Goal: Information Seeking & Learning: Learn about a topic

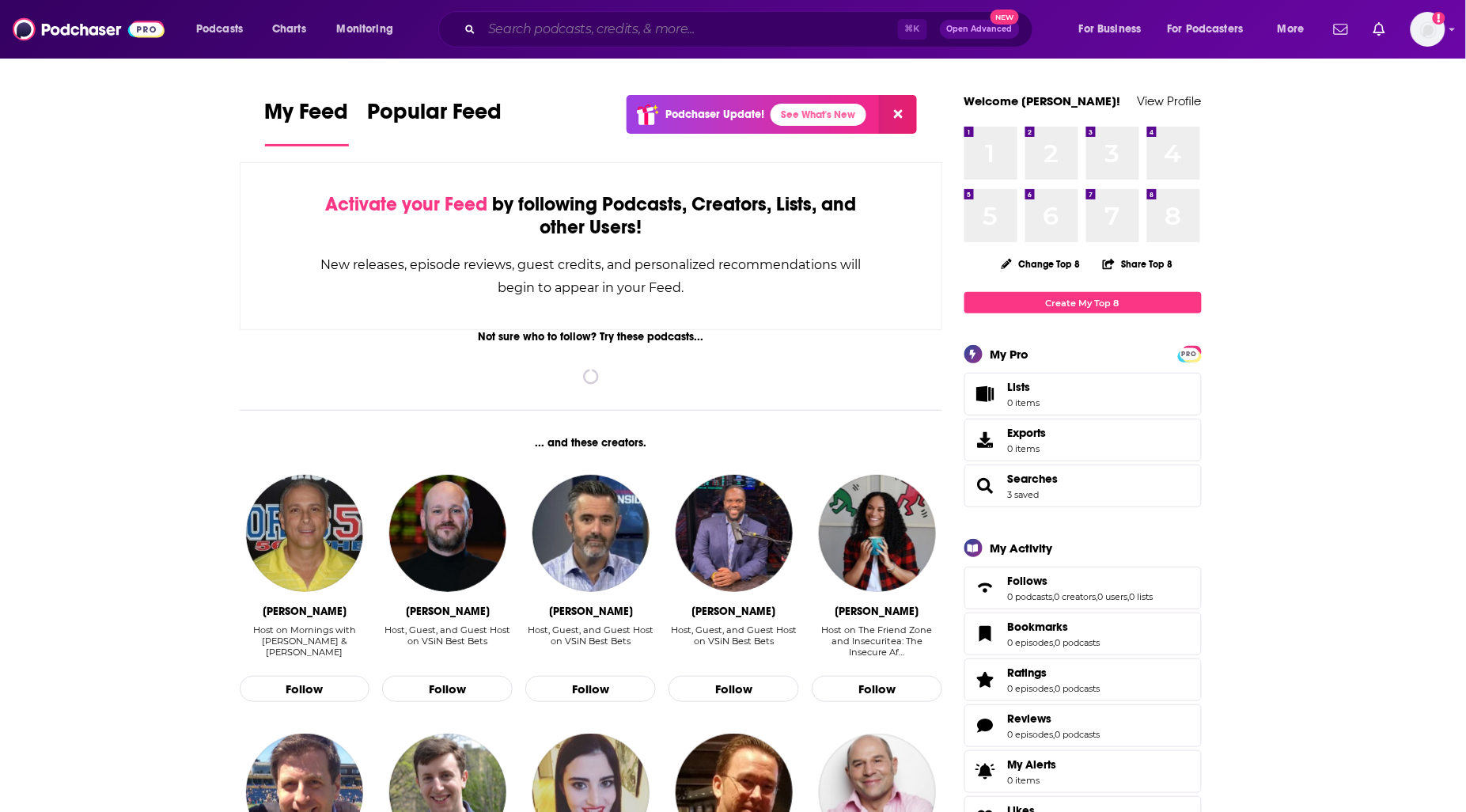
click at [601, 37] on input "Search podcasts, credits, & more..." at bounding box center [690, 29] width 416 height 25
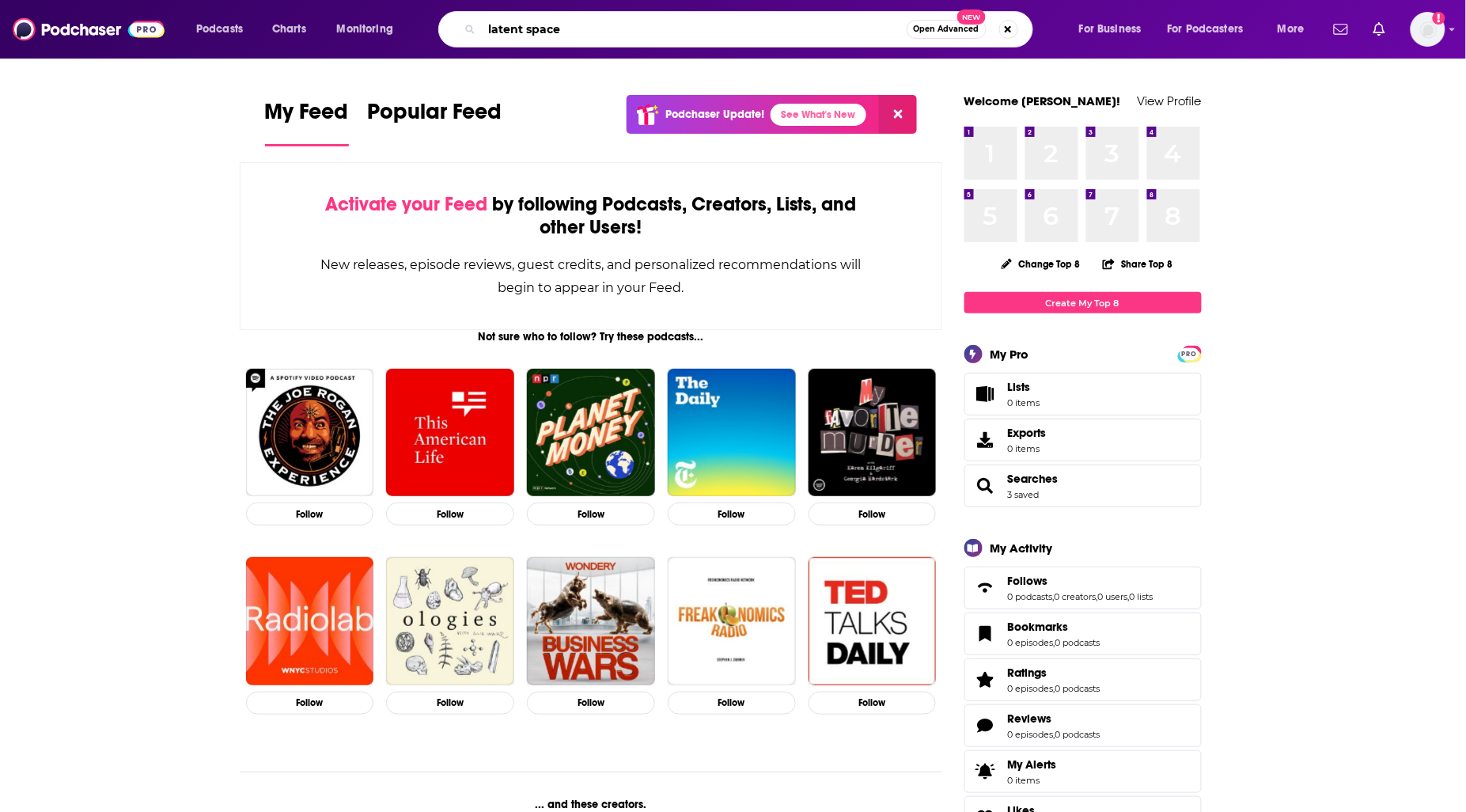
type input "latent space"
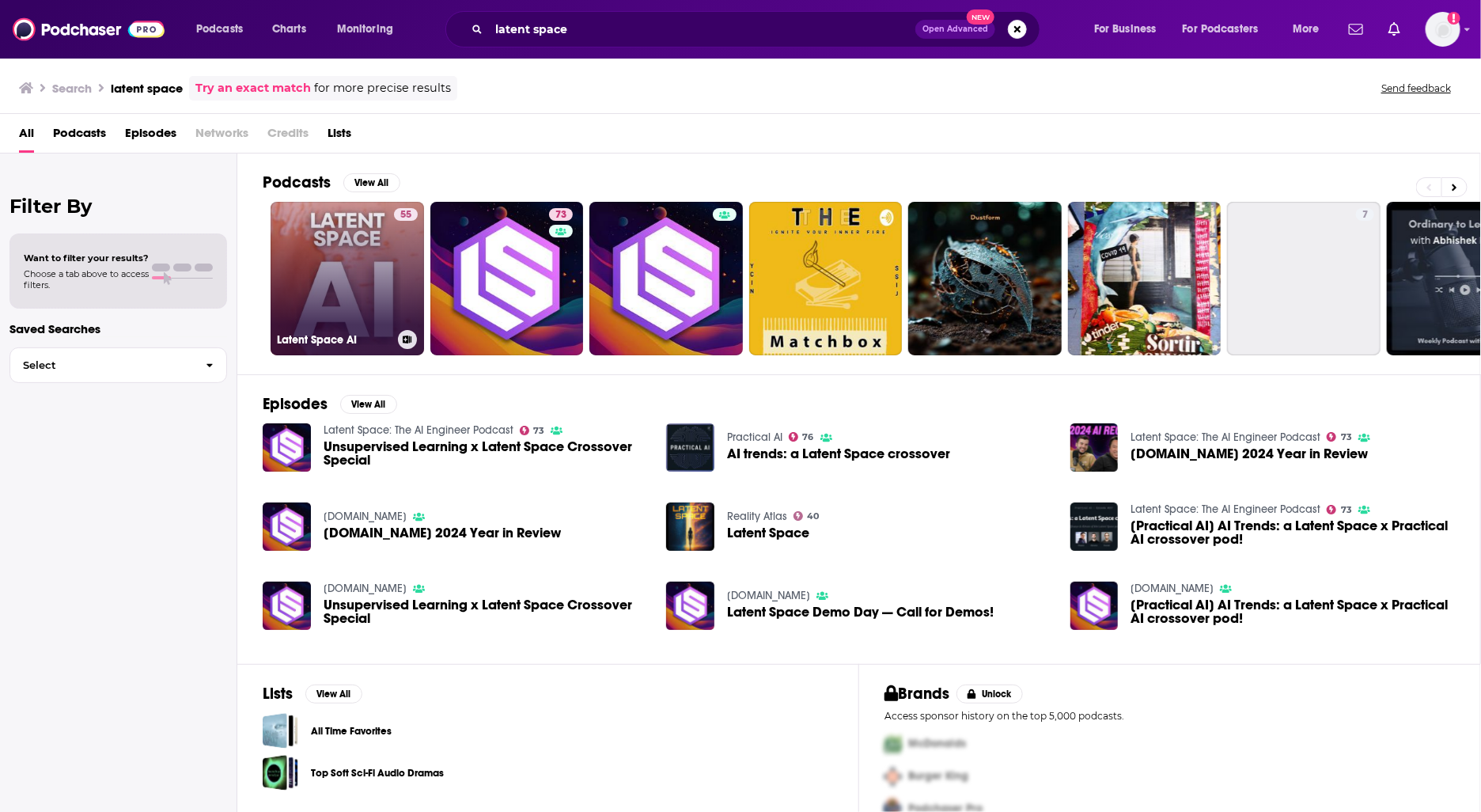
click at [340, 285] on link "55 Latent Space AI" at bounding box center [347, 278] width 153 height 153
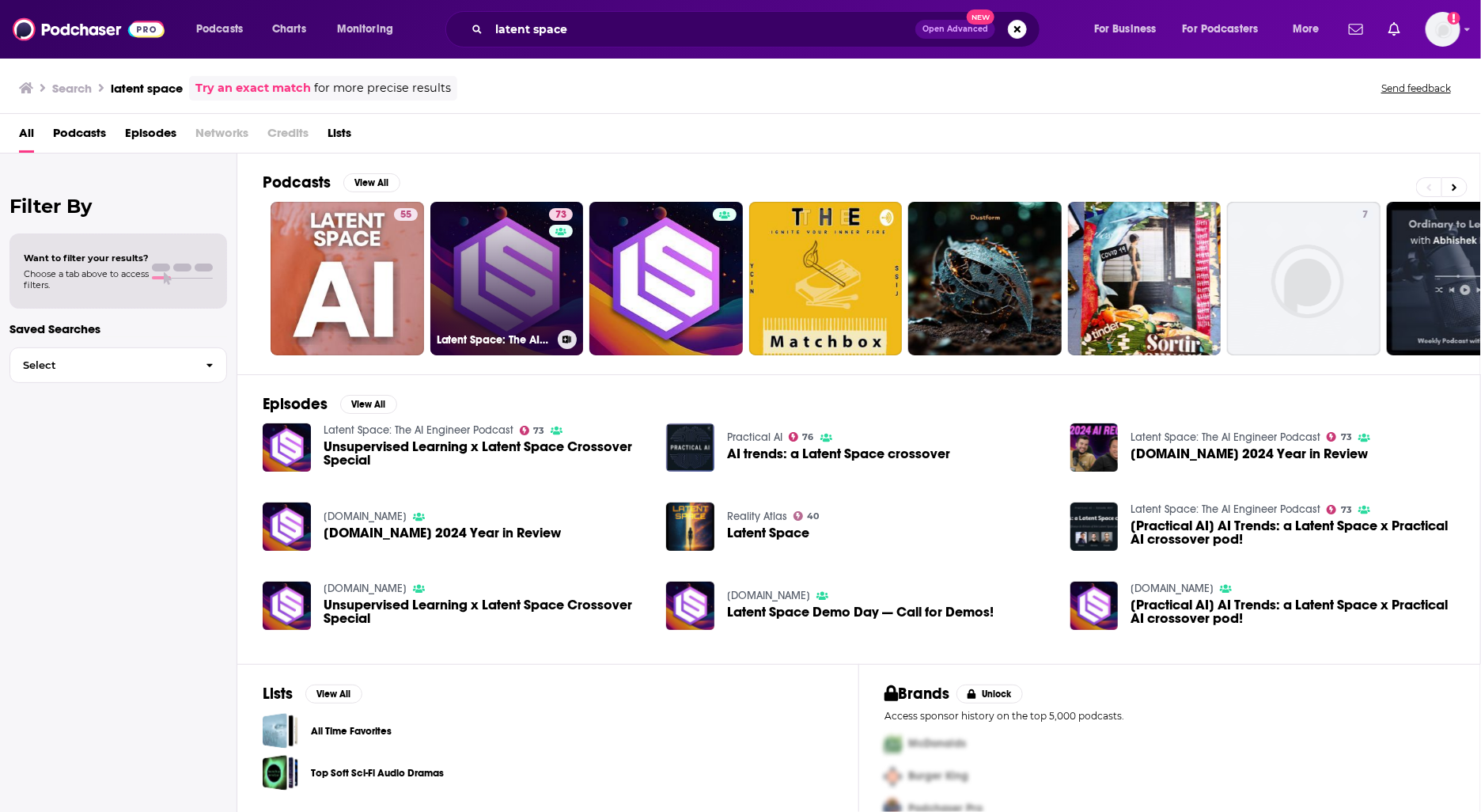
click at [512, 285] on link "73 Latent Space: The AI Engineer Podcast" at bounding box center [507, 278] width 153 height 153
